Goal: Information Seeking & Learning: Learn about a topic

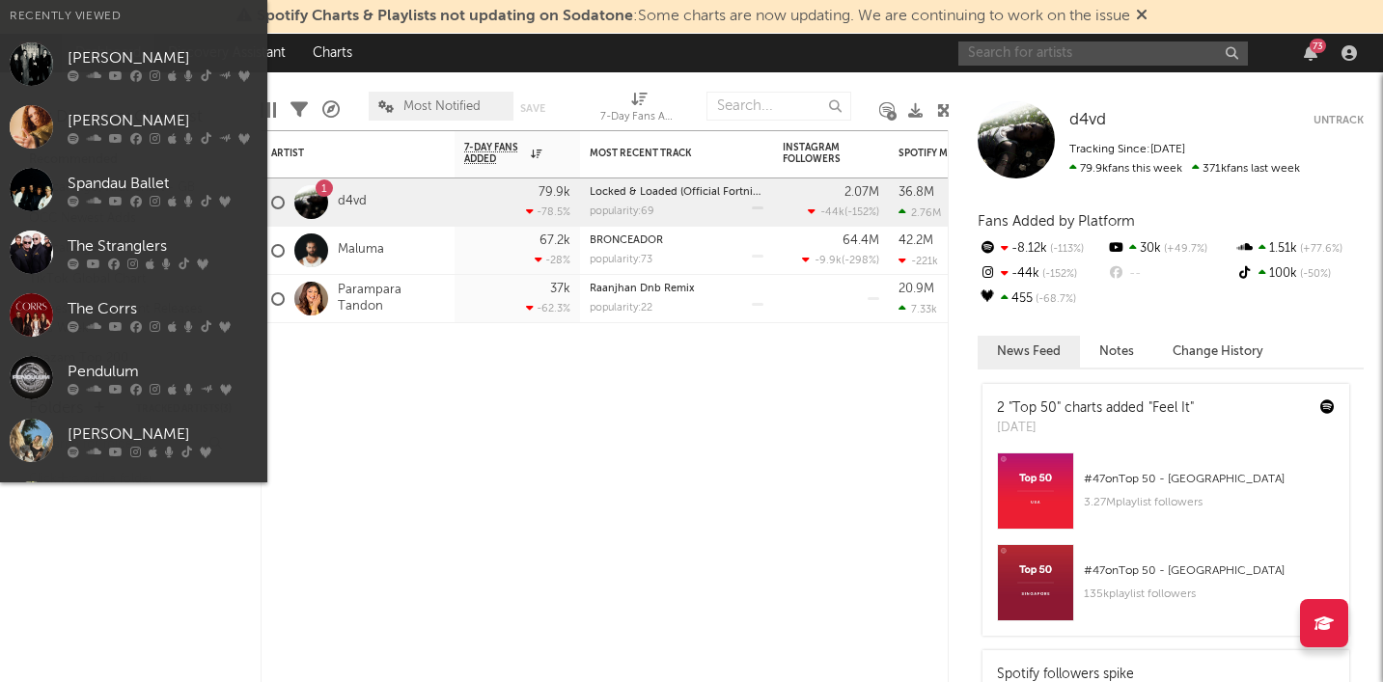
click at [1164, 46] on input "text" at bounding box center [1103, 53] width 290 height 24
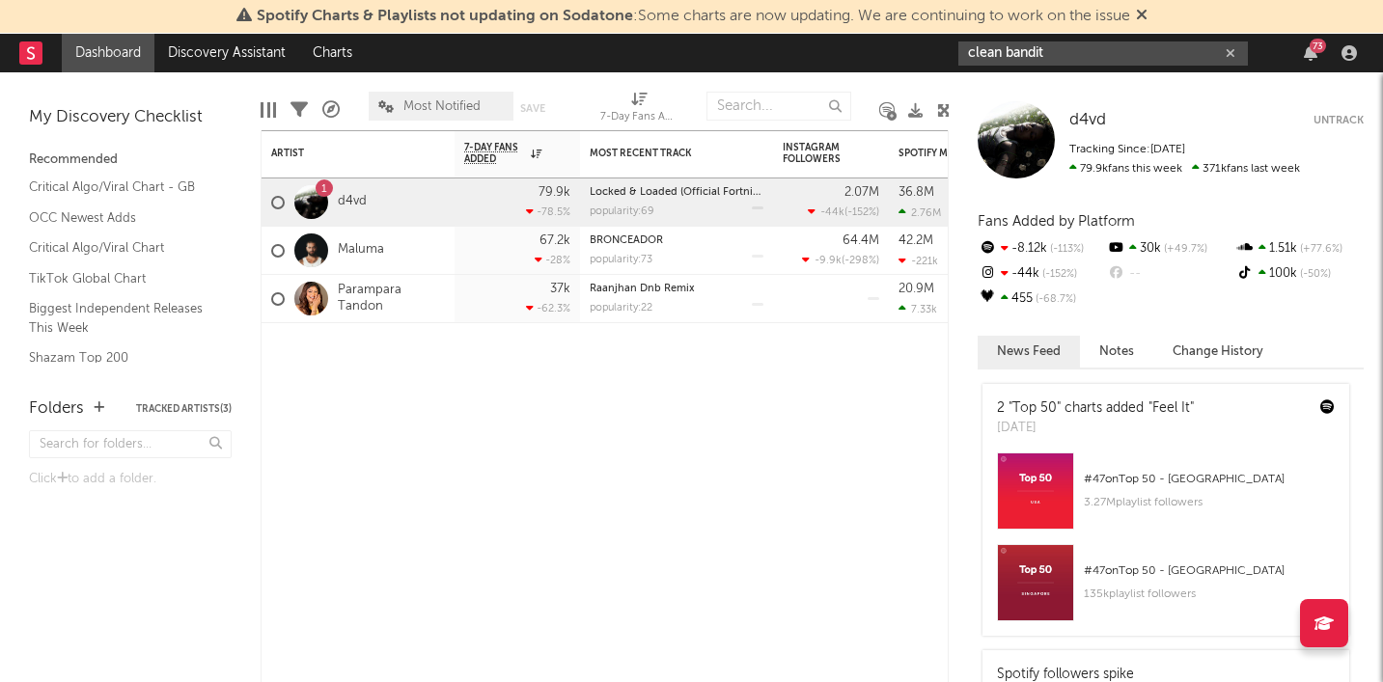
type input "clean bandit"
click at [1147, 11] on icon at bounding box center [1142, 14] width 12 height 15
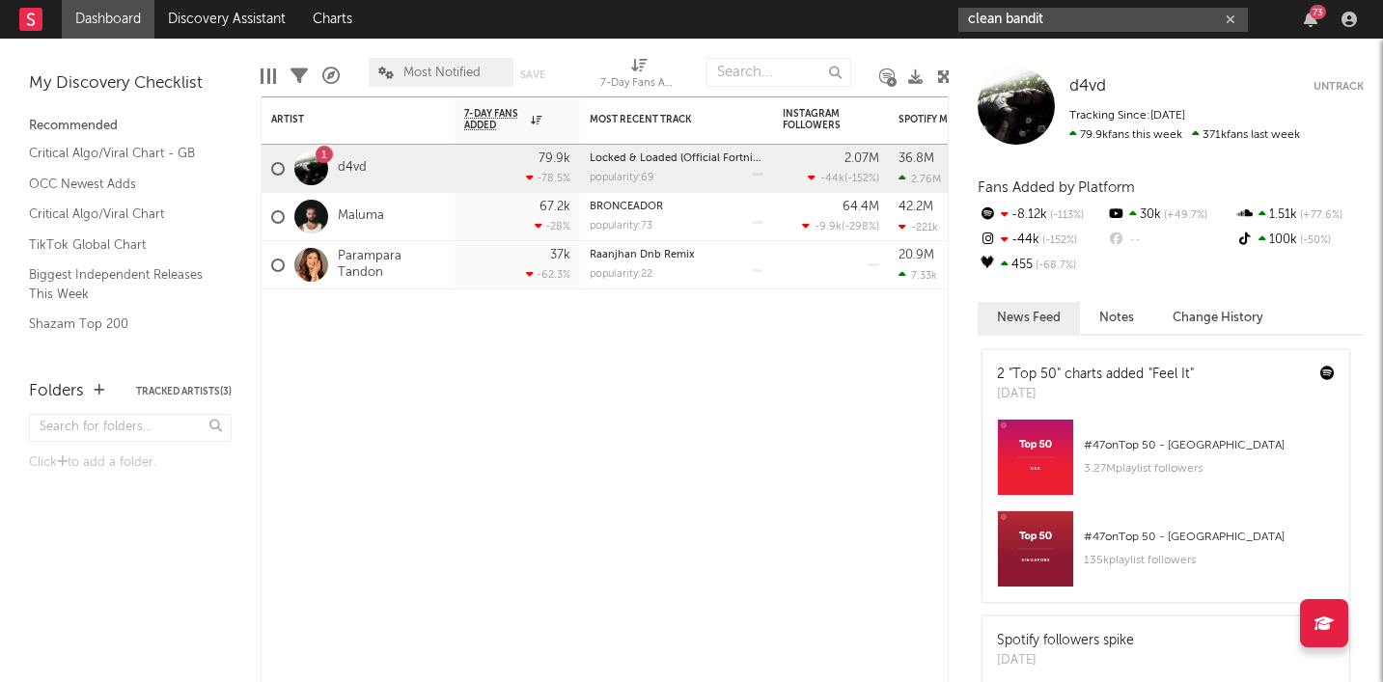
click at [1100, 20] on input "clean bandit" at bounding box center [1103, 20] width 290 height 24
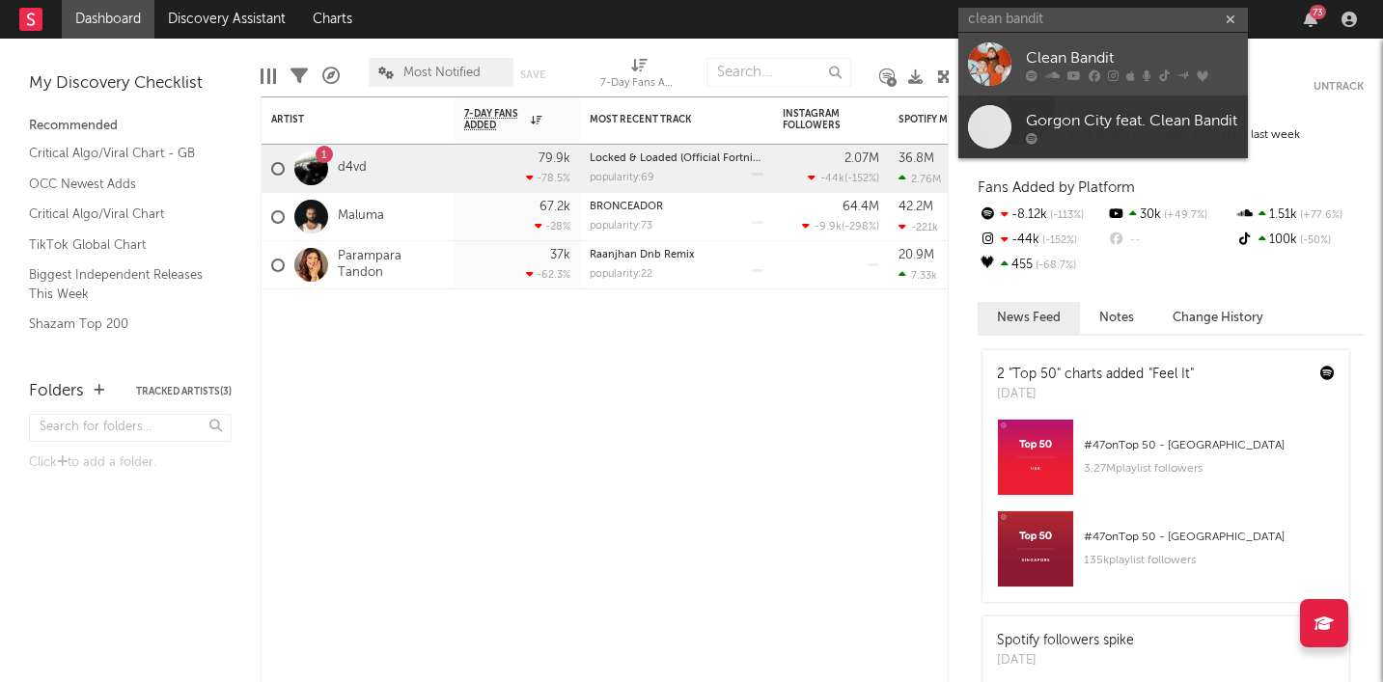
click at [1092, 67] on div "Clean Bandit" at bounding box center [1132, 57] width 212 height 23
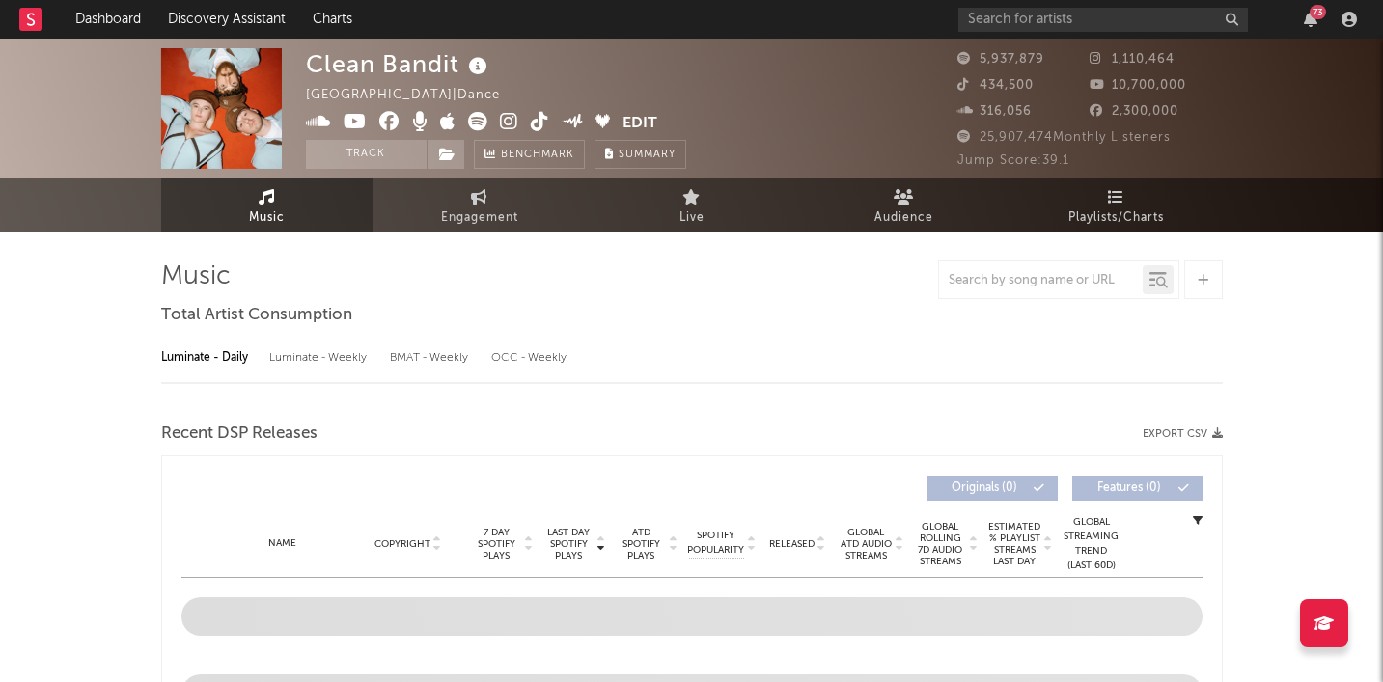
select select "6m"
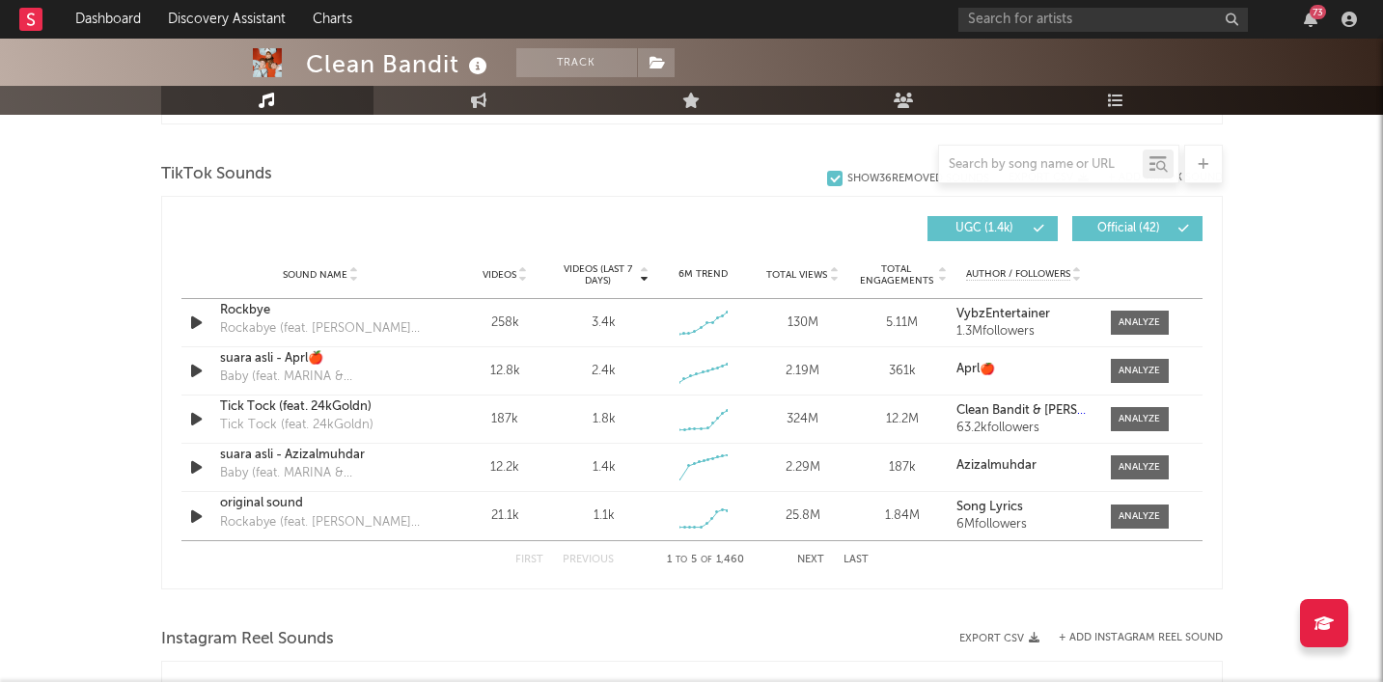
scroll to position [1279, 0]
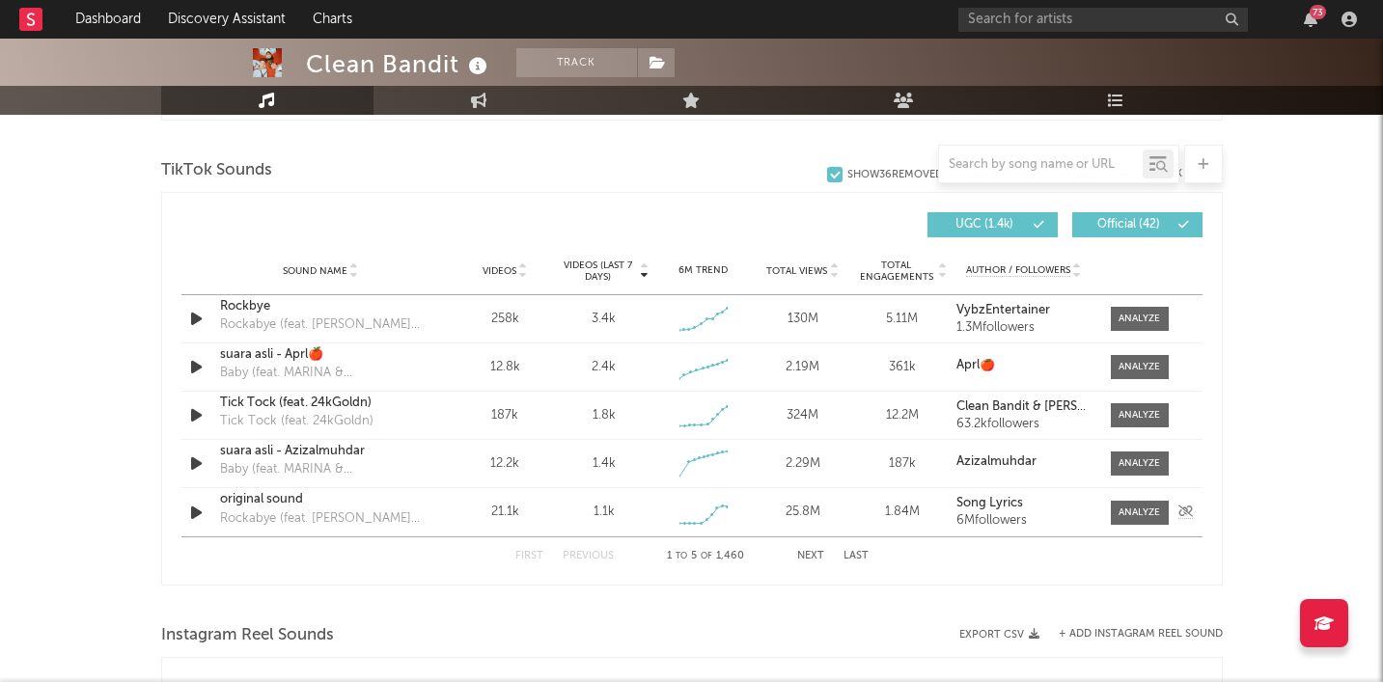
click at [303, 497] on div "original sound" at bounding box center [321, 499] width 202 height 19
click at [816, 551] on div "First Previous 1 to 5 of 1,460 Next Last" at bounding box center [691, 557] width 353 height 38
click at [815, 551] on button "Next" at bounding box center [810, 556] width 27 height 11
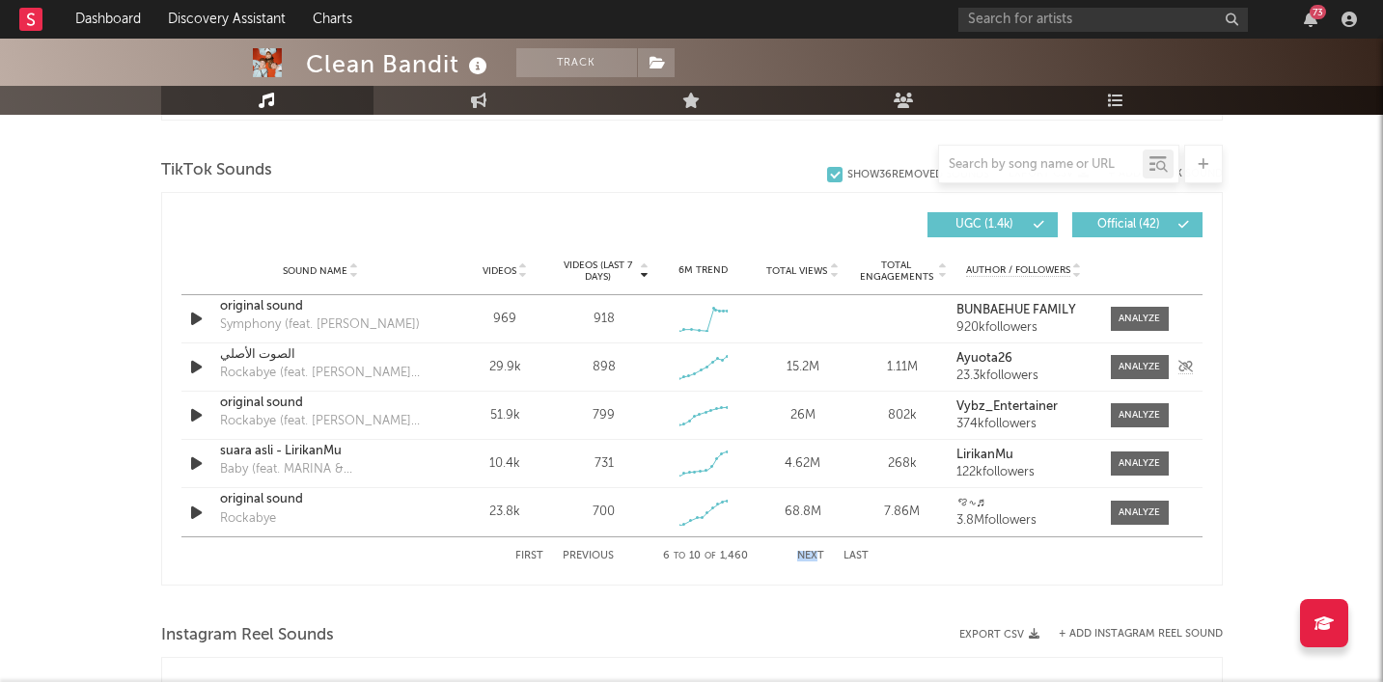
click at [281, 350] on div "الصوت الأصلي" at bounding box center [321, 354] width 202 height 19
click at [275, 406] on div "original sound" at bounding box center [321, 403] width 202 height 19
